Goal: Find specific page/section: Find specific page/section

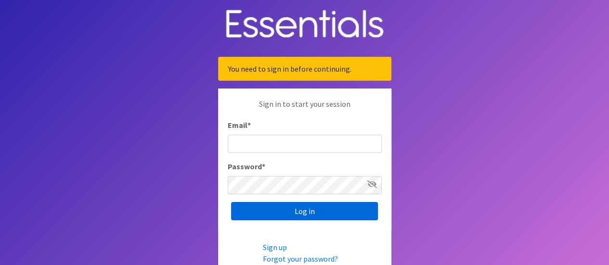
type input "[EMAIL_ADDRESS][DOMAIN_NAME]"
click at [271, 206] on input "Log in" at bounding box center [304, 211] width 147 height 18
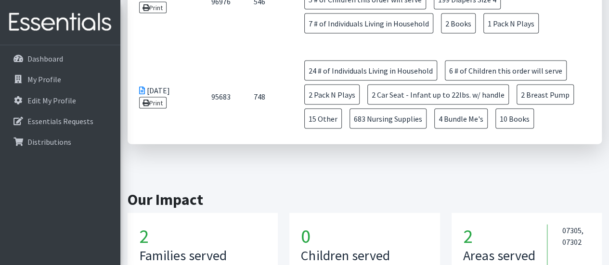
scroll to position [1059, 0]
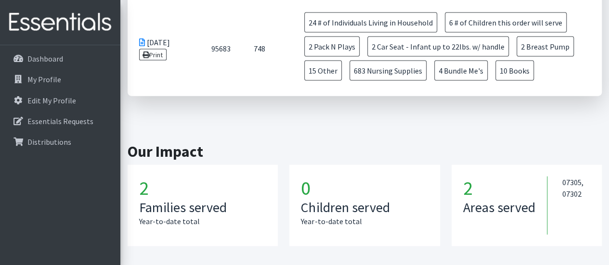
click at [168, 200] on h3 "Families served" at bounding box center [202, 208] width 127 height 16
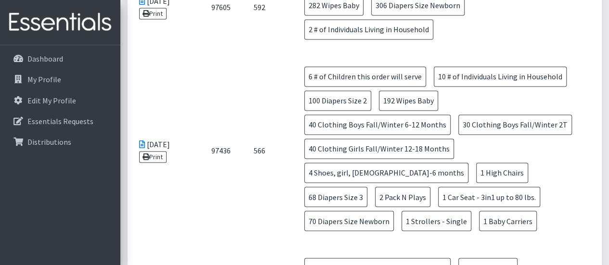
scroll to position [674, 0]
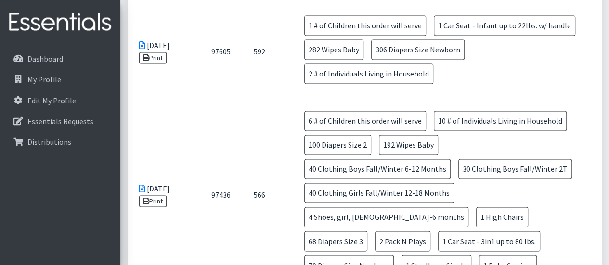
click at [394, 255] on span "70 Diapers Size Newborn" at bounding box center [349, 265] width 90 height 20
click at [149, 195] on link "Print" at bounding box center [152, 201] width 27 height 12
